Goal: Task Accomplishment & Management: Use online tool/utility

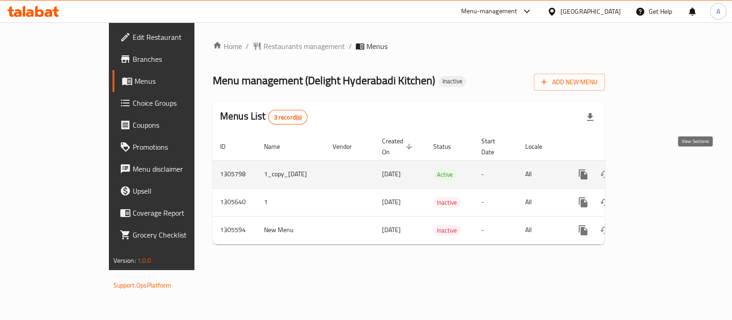
click at [654, 169] on icon "enhanced table" at bounding box center [648, 174] width 11 height 11
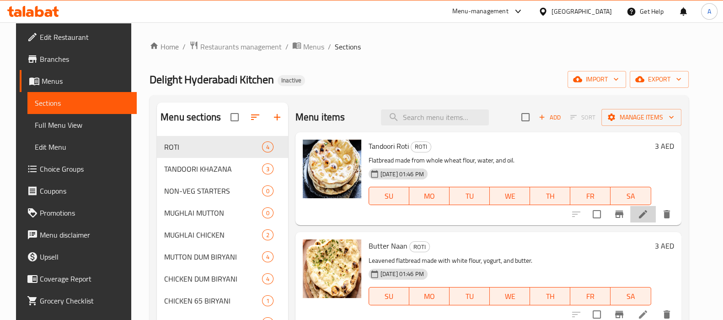
click at [647, 211] on icon at bounding box center [642, 213] width 11 height 11
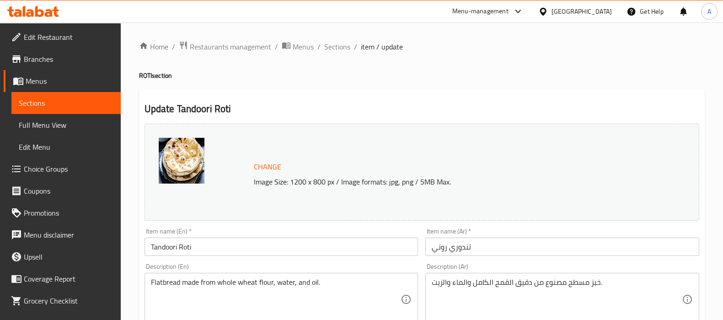
click at [75, 101] on span "Sections" at bounding box center [66, 102] width 95 height 11
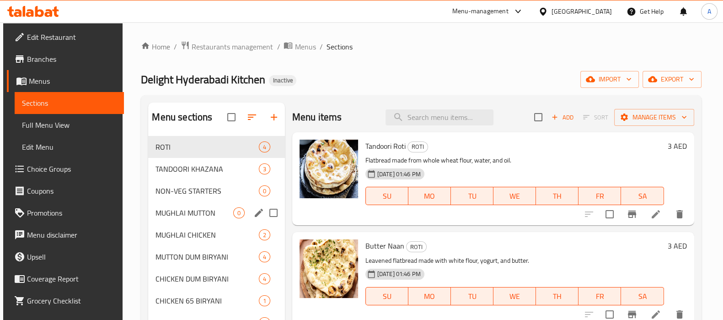
scroll to position [130, 0]
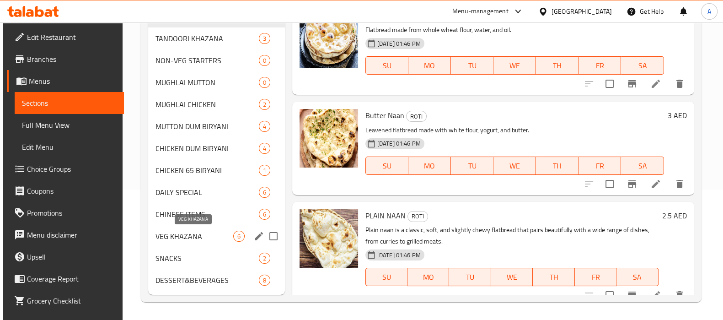
click at [214, 233] on span "VEG KHAZANA" at bounding box center [193, 235] width 77 height 11
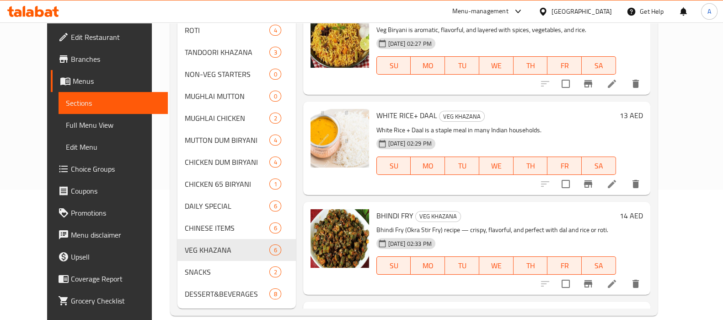
click at [647, 194] on div at bounding box center [590, 184] width 112 height 22
click at [617, 188] on icon at bounding box center [611, 183] width 11 height 11
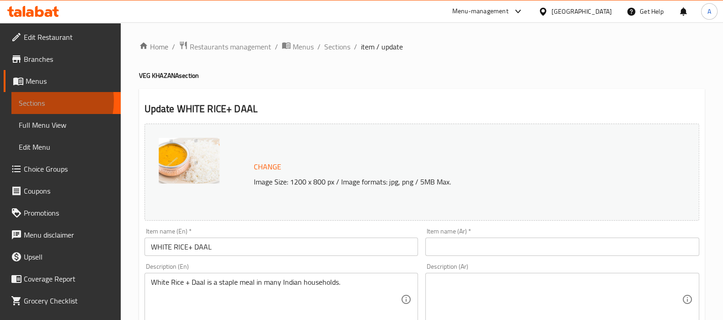
click at [39, 101] on span "Sections" at bounding box center [66, 102] width 95 height 11
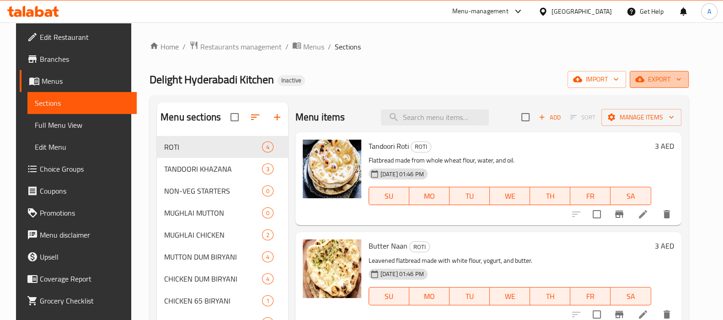
click at [670, 83] on span "export" at bounding box center [659, 79] width 44 height 11
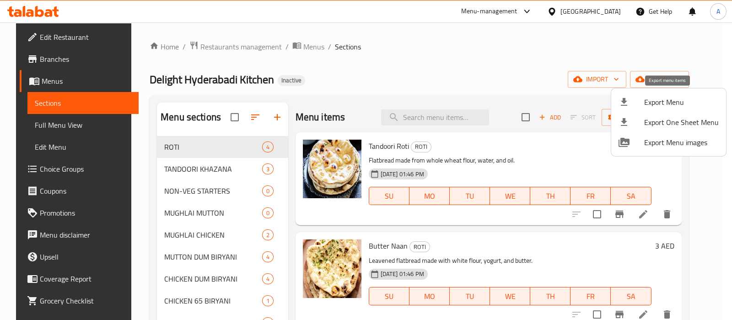
click at [644, 98] on span "Export Menu" at bounding box center [681, 101] width 75 height 11
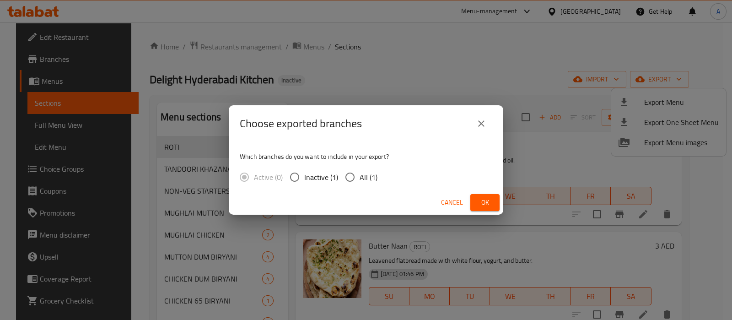
click at [361, 178] on span "All (1)" at bounding box center [368, 176] width 18 height 11
click at [359, 178] on input "All (1)" at bounding box center [349, 176] width 19 height 19
radio input "true"
click at [496, 206] on button "Ok" at bounding box center [484, 202] width 29 height 17
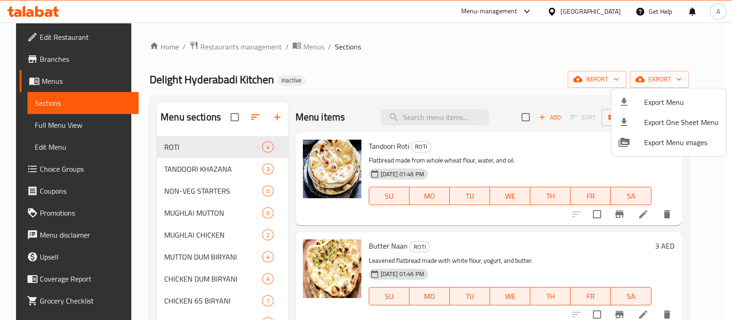
click at [223, 183] on div at bounding box center [366, 160] width 732 height 320
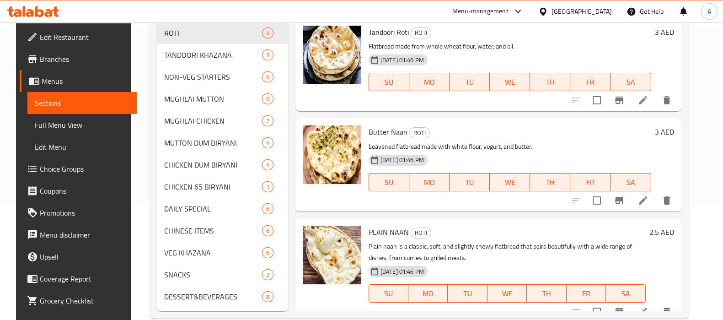
scroll to position [114, 0]
